Goal: Information Seeking & Learning: Learn about a topic

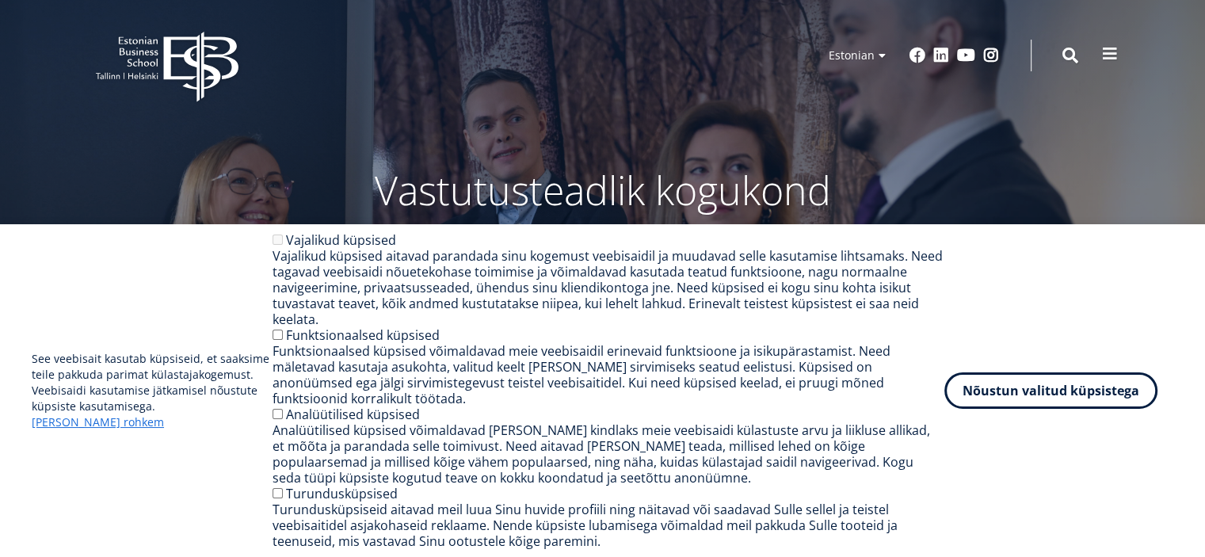
click at [1110, 60] on span at bounding box center [1110, 54] width 16 height 16
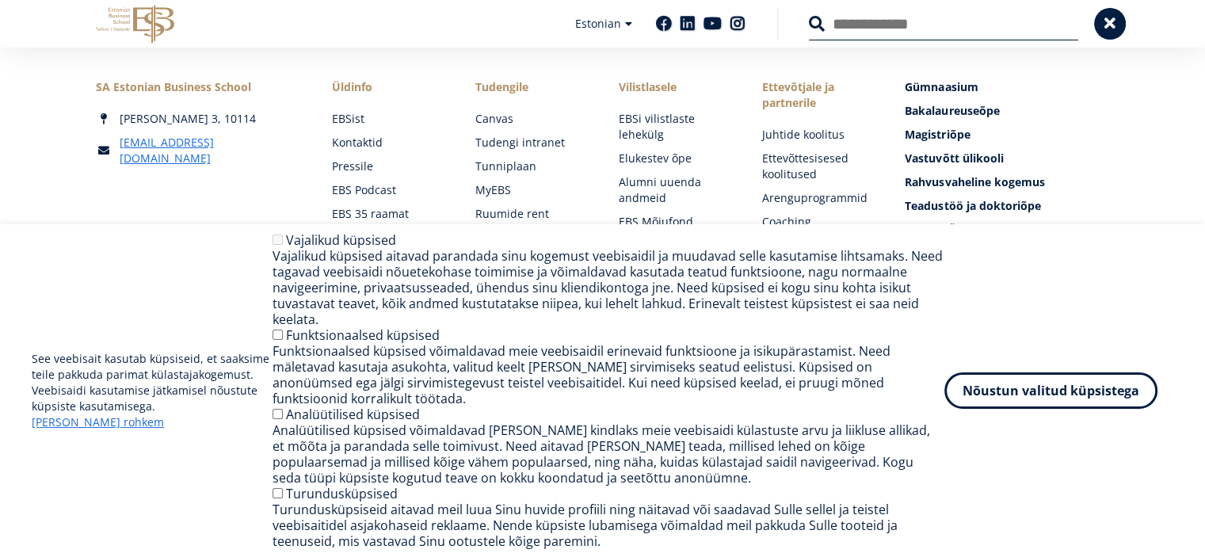
click at [390, 358] on div "SA [GEOGRAPHIC_DATA] [PERSON_NAME] 3, 10114 [EMAIL_ADDRESS][DOMAIN_NAME] Social…" at bounding box center [602, 218] width 1205 height 341
click at [397, 352] on link "Raamatukogu" at bounding box center [389, 349] width 112 height 16
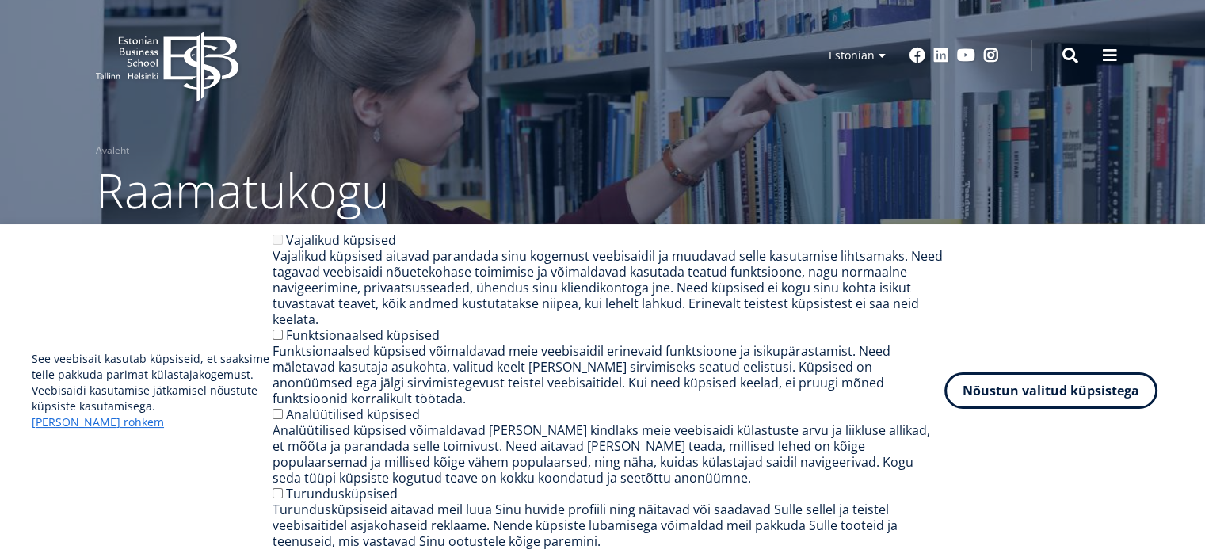
click at [189, 279] on link "E-kataloog" at bounding box center [209, 276] width 62 height 16
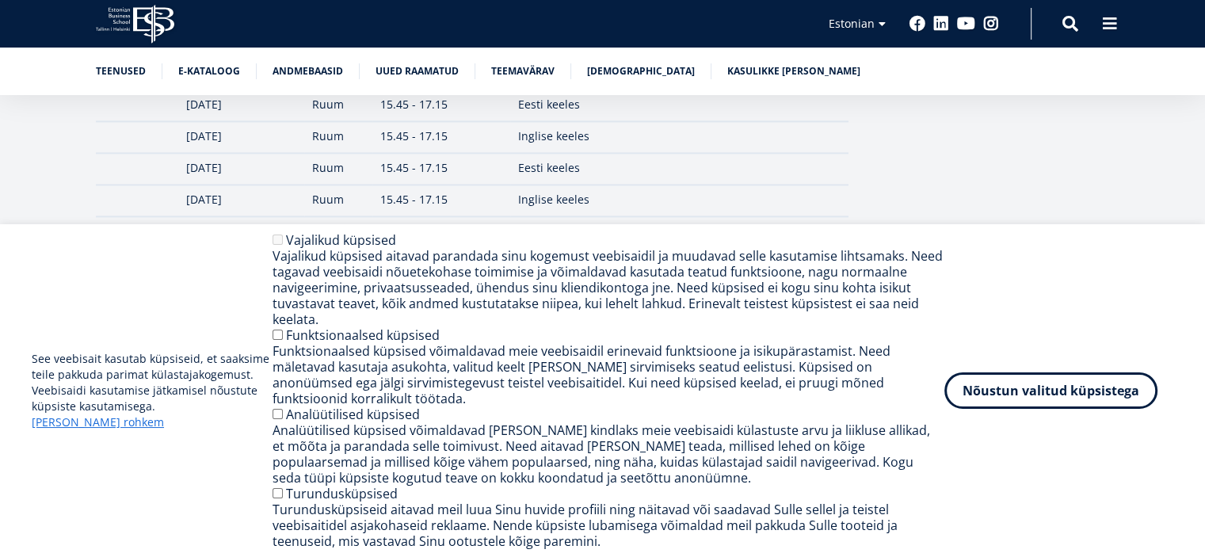
scroll to position [2319, 0]
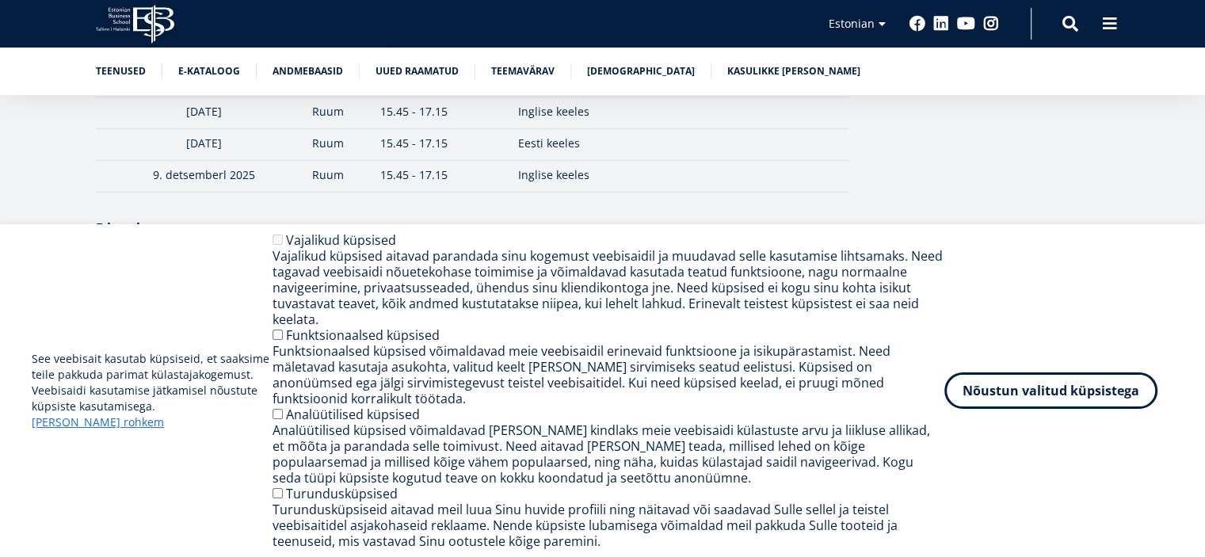
scroll to position [2422, 0]
click at [223, 262] on link "EBSi raamatukogu e-kataloog" at bounding box center [183, 274] width 175 height 24
click at [211, 357] on link "EBSis kaitstud doktoritööde nimekiri." at bounding box center [206, 369] width 220 height 24
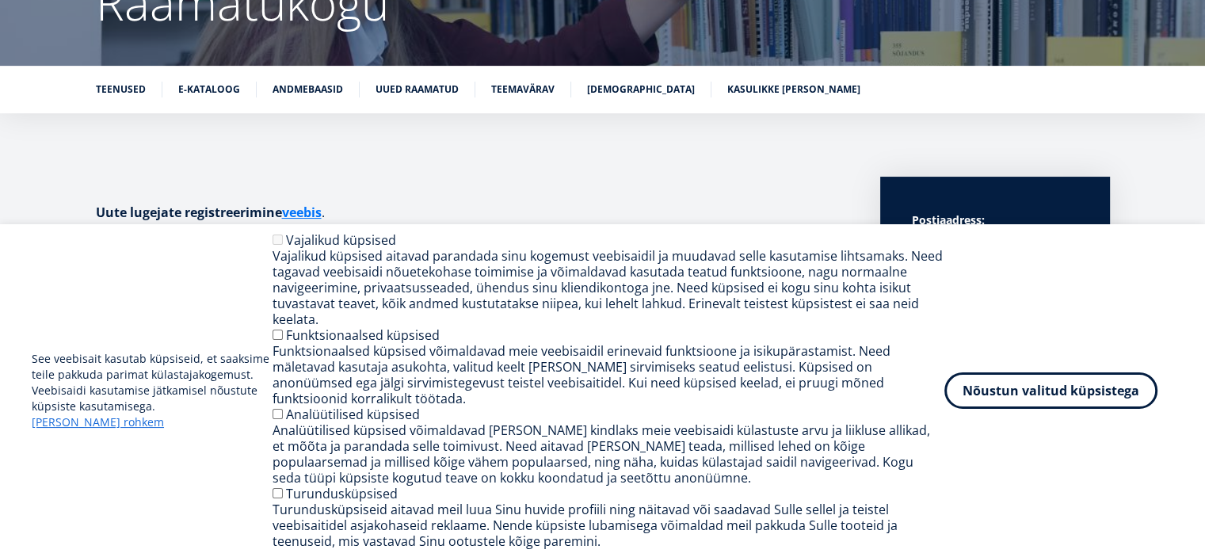
scroll to position [143, 0]
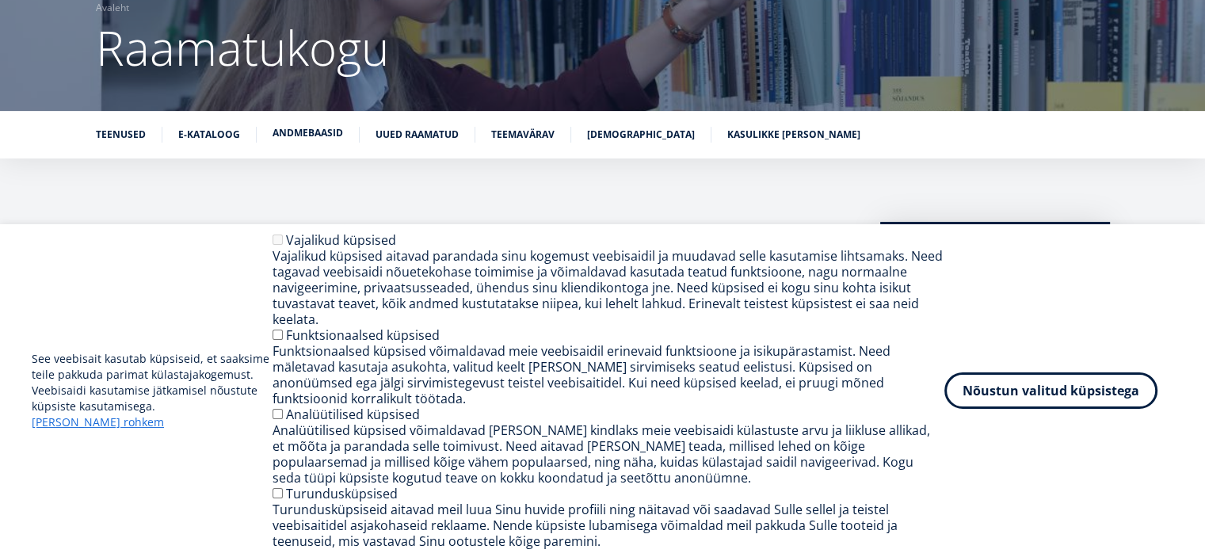
click at [292, 135] on link "Andmebaasid" at bounding box center [307, 133] width 70 height 16
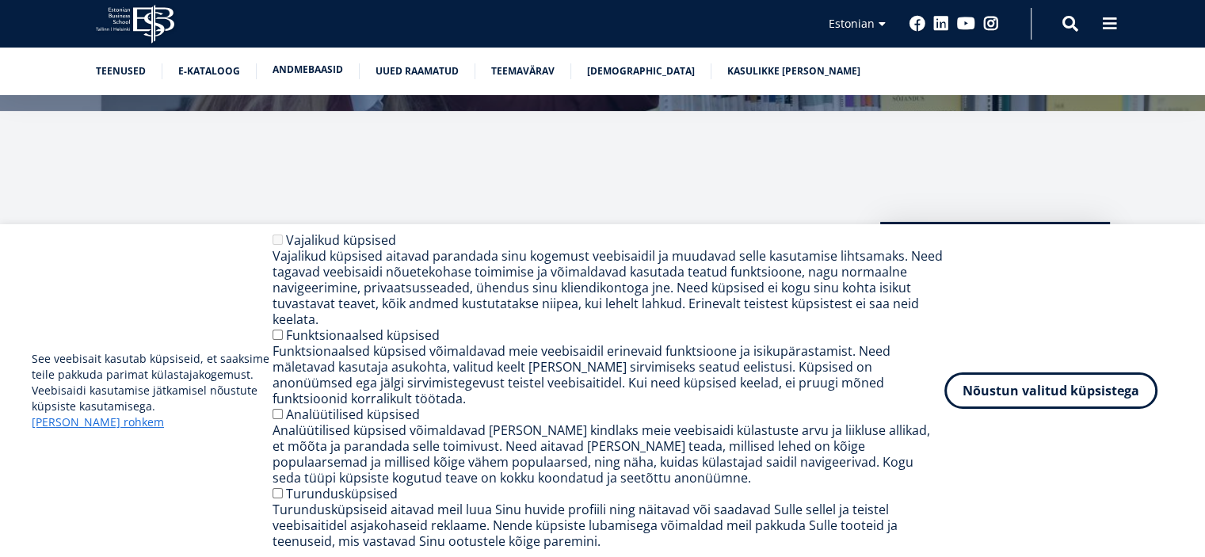
scroll to position [2983, 0]
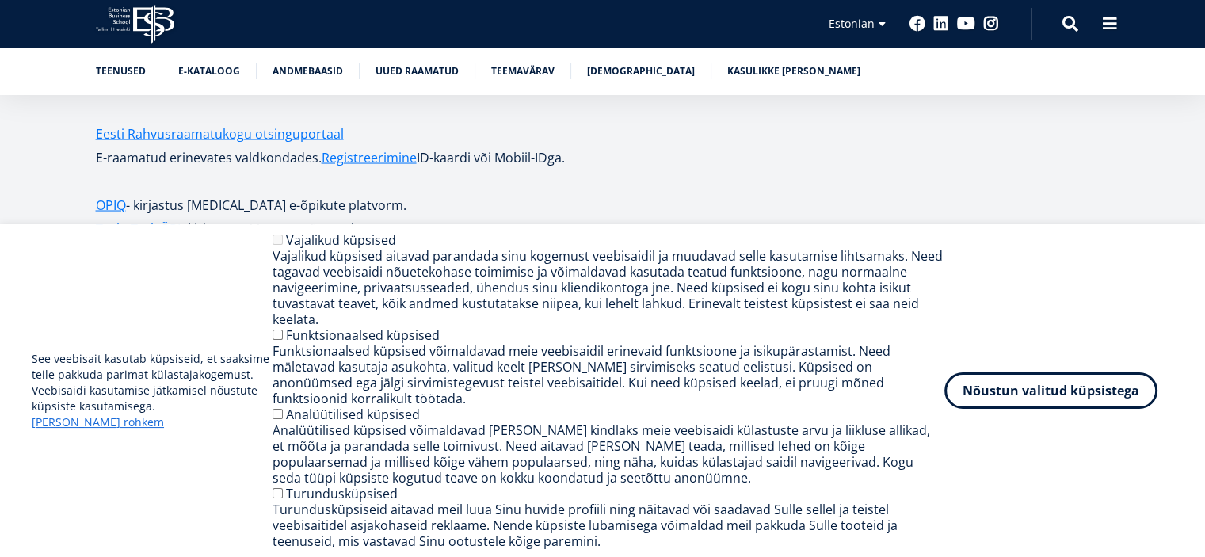
click at [188, 330] on strong "ProQuest One Business" at bounding box center [170, 338] width 148 height 17
